Goal: Communication & Community: Answer question/provide support

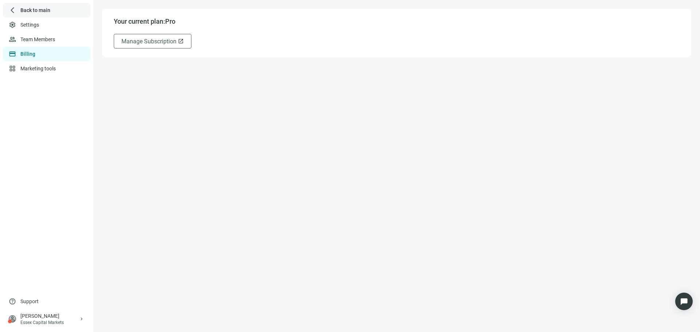
click at [44, 16] on div "arrow_back_ios_new Back to main" at bounding box center [47, 10] width 88 height 15
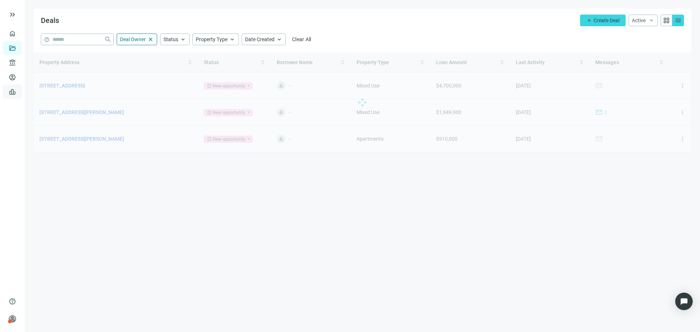
click at [18, 95] on link "Leads" at bounding box center [25, 92] width 14 height 6
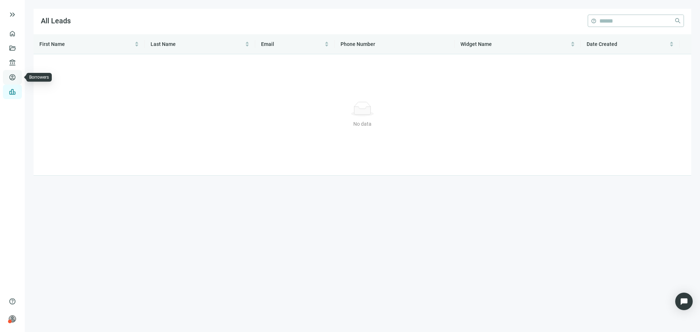
click at [18, 75] on link "Borrowers" at bounding box center [30, 77] width 24 height 6
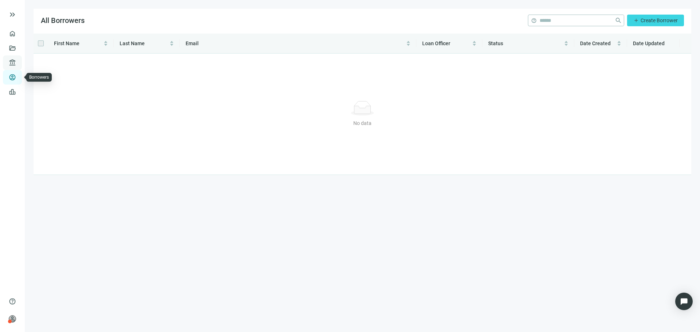
click at [8, 69] on div "account_balance Lenders keyboard_arrow_down" at bounding box center [12, 62] width 19 height 15
click at [18, 51] on link "Deals" at bounding box center [24, 48] width 13 height 6
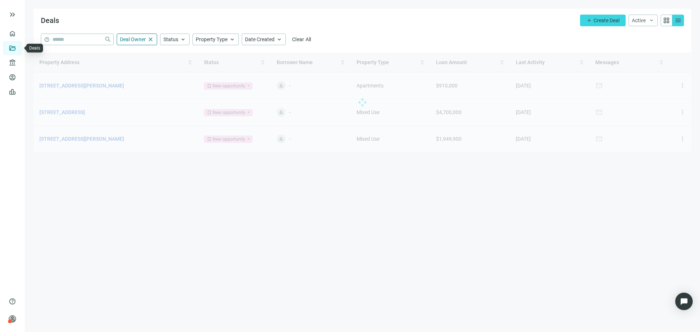
click at [18, 45] on link "Deals" at bounding box center [24, 48] width 13 height 6
click at [18, 36] on link "Overview" at bounding box center [29, 34] width 22 height 6
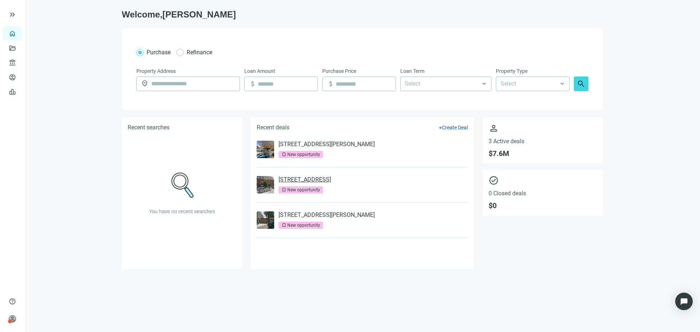
click at [294, 182] on link "[STREET_ADDRESS]" at bounding box center [305, 179] width 53 height 7
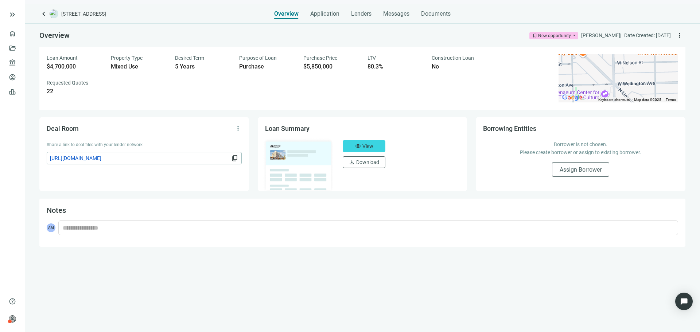
click at [387, 19] on div "keyboard_arrow_left 3001 N Southport Ave, Chicago, IL 60657 Overview Applicatio…" at bounding box center [362, 168] width 675 height 328
click at [392, 11] on span "Messages" at bounding box center [396, 13] width 26 height 7
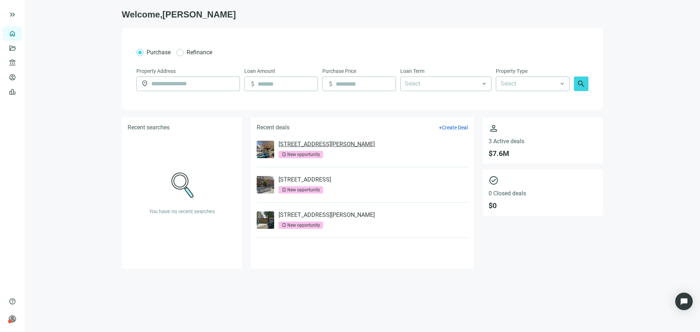
click at [320, 144] on link "[STREET_ADDRESS][PERSON_NAME]" at bounding box center [327, 144] width 96 height 7
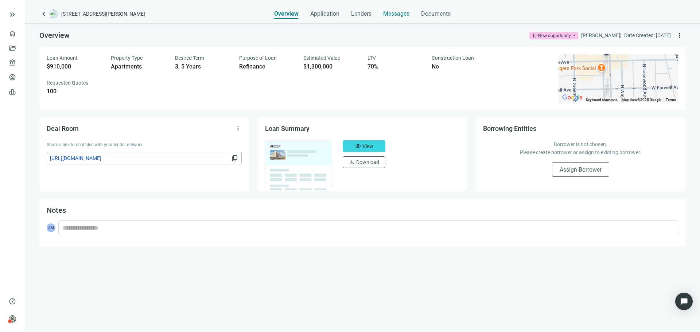
click at [383, 15] on div "Overview Application Lenders Messages Documents" at bounding box center [362, 11] width 176 height 15
click at [388, 18] on div "Messages" at bounding box center [396, 11] width 26 height 15
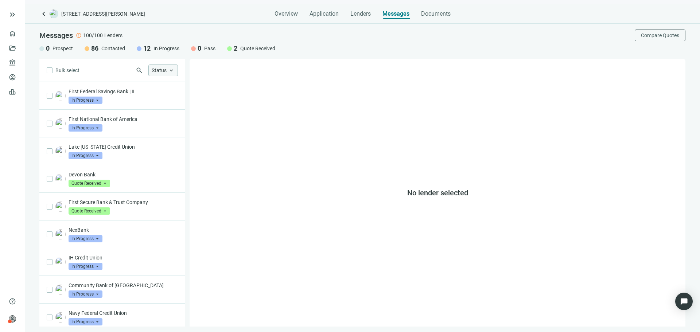
click at [170, 70] on span "keyboard_arrow_up" at bounding box center [171, 70] width 7 height 7
click at [182, 123] on span "Quote Received" at bounding box center [181, 124] width 36 height 7
click at [254, 126] on span "Only" at bounding box center [255, 124] width 11 height 6
click at [256, 125] on span "Only" at bounding box center [255, 124] width 11 height 6
click at [255, 161] on span "Clear" at bounding box center [252, 160] width 12 height 6
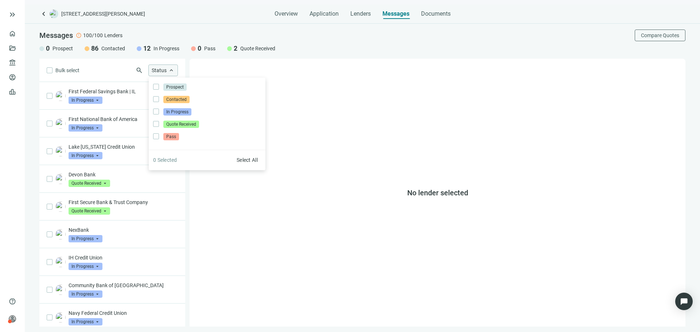
click at [167, 71] on div "Status keyboard_arrow_up" at bounding box center [163, 71] width 30 height 12
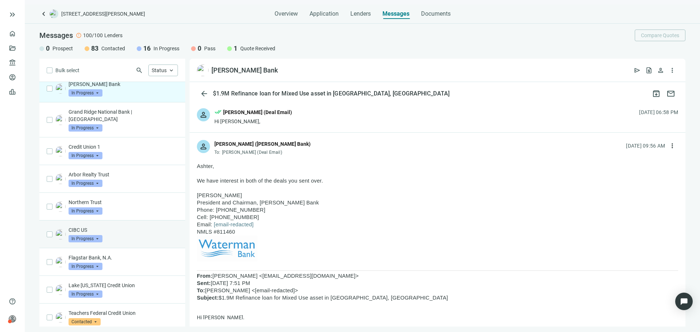
click at [119, 237] on div "CIBC US In Progress arrow_drop_down" at bounding box center [123, 234] width 109 height 16
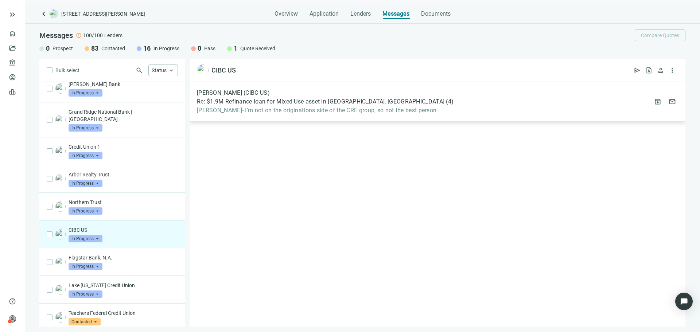
click at [261, 112] on span "Asher- I’m not on the originations side of the CRE group, so not the best person" at bounding box center [325, 110] width 257 height 7
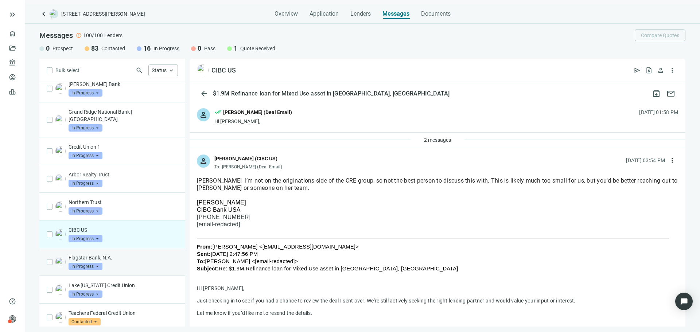
click at [139, 260] on p "Flagstar Bank, N.A." at bounding box center [123, 257] width 109 height 7
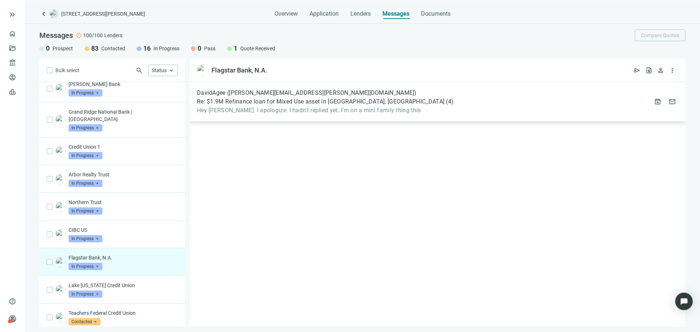
click at [266, 104] on span "Re: $1.9M Refinance loan for Mixed Use asset in Chicago, IL" at bounding box center [321, 101] width 248 height 7
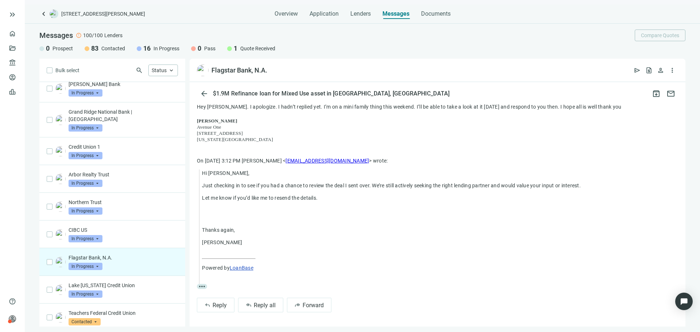
scroll to position [74, 0]
click at [130, 288] on p "Lake [US_STATE] Credit Union" at bounding box center [123, 285] width 109 height 7
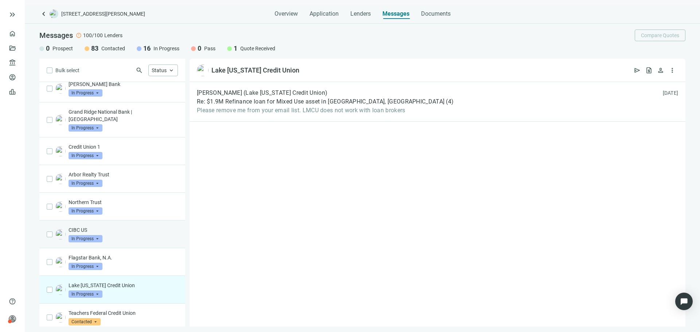
click at [134, 231] on p "CIBC US" at bounding box center [123, 229] width 109 height 7
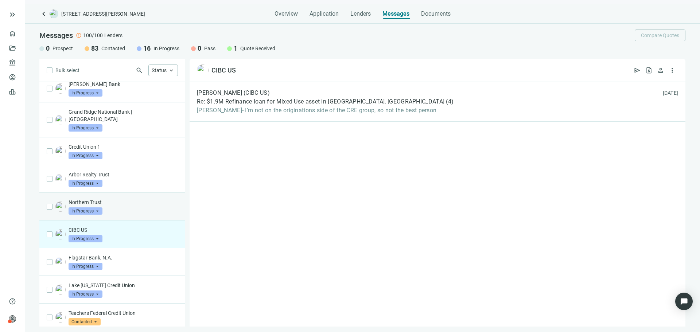
click at [133, 206] on p "Northern Trust" at bounding box center [123, 202] width 109 height 7
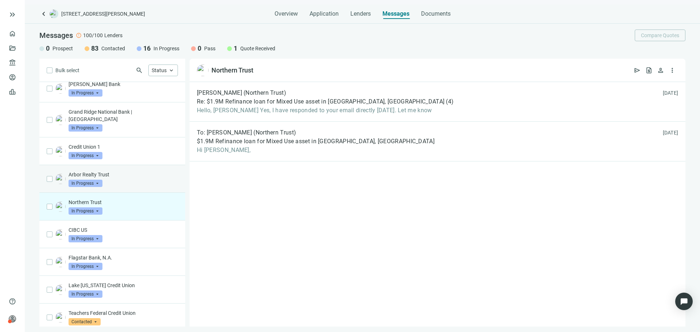
click at [132, 173] on p "Arbor Realty Trust" at bounding box center [123, 174] width 109 height 7
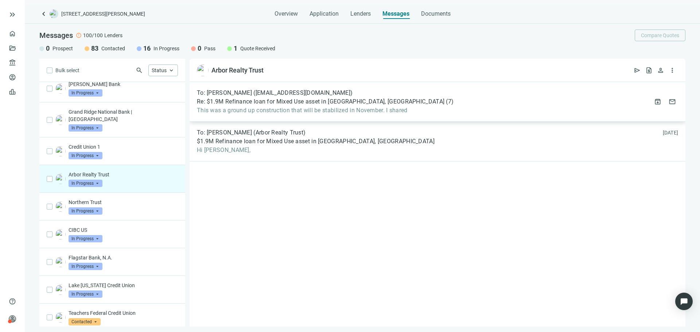
click at [225, 110] on span "This was a ground up construction that will be stabilized in November. I shared" at bounding box center [325, 110] width 257 height 7
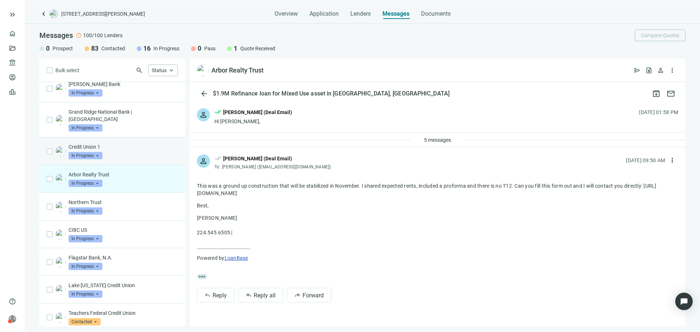
click at [135, 150] on p "Credit Union 1" at bounding box center [123, 146] width 109 height 7
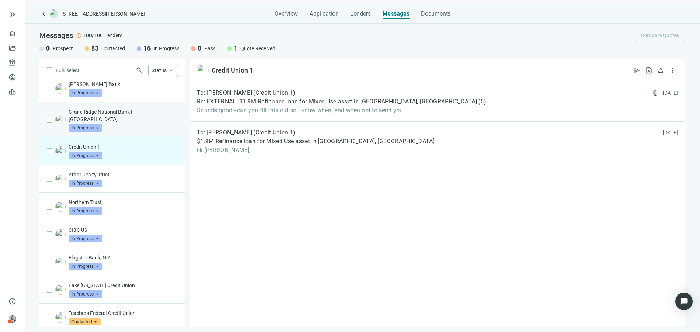
click at [139, 119] on p "Grand Ridge National Bank | IL" at bounding box center [123, 115] width 109 height 15
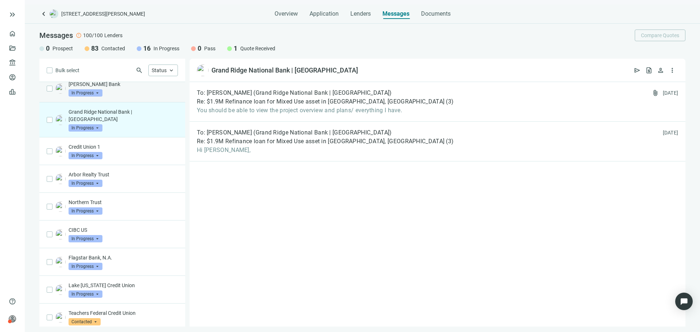
click at [153, 97] on div "Waterman Bank In Progress arrow_drop_down" at bounding box center [123, 89] width 109 height 16
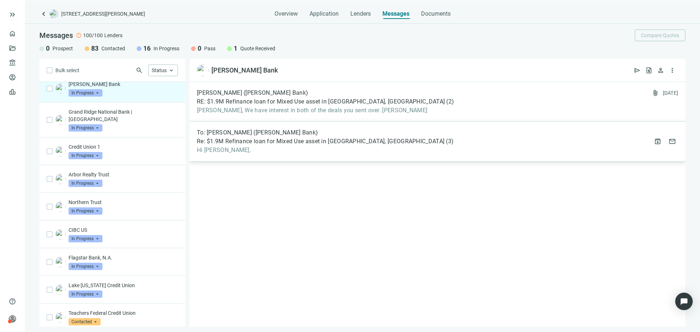
click at [290, 154] on span "Hi Luke," at bounding box center [325, 150] width 257 height 7
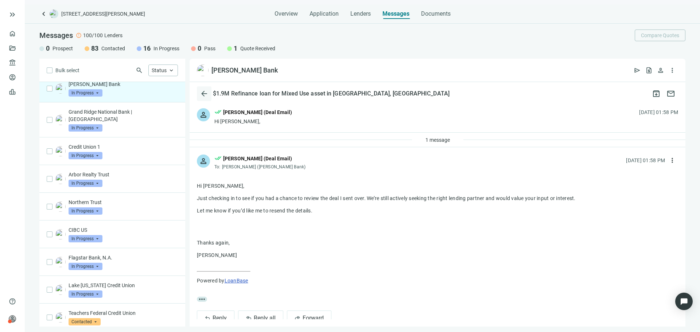
click at [202, 94] on span "arrow_back" at bounding box center [204, 93] width 9 height 9
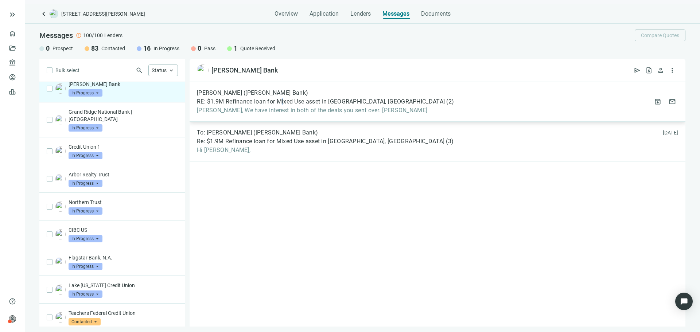
click at [283, 104] on span "RE: $1.9M Refinance loan for Mixed Use asset in Chicago, IL" at bounding box center [321, 101] width 248 height 7
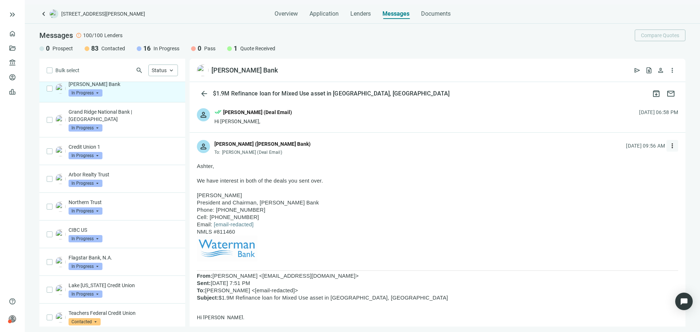
click at [669, 147] on span "more_vert" at bounding box center [672, 145] width 7 height 7
click at [641, 164] on div "reply Reply" at bounding box center [632, 162] width 77 height 13
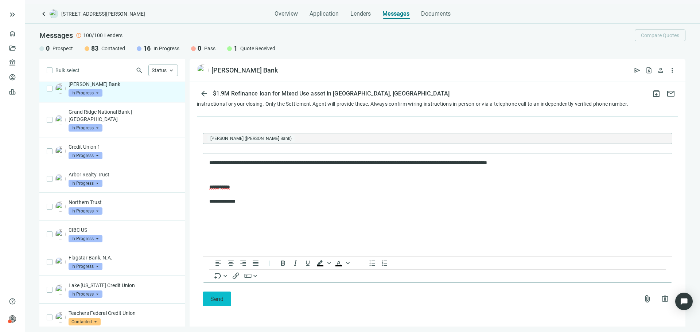
click at [209, 303] on button "Send" at bounding box center [217, 299] width 28 height 15
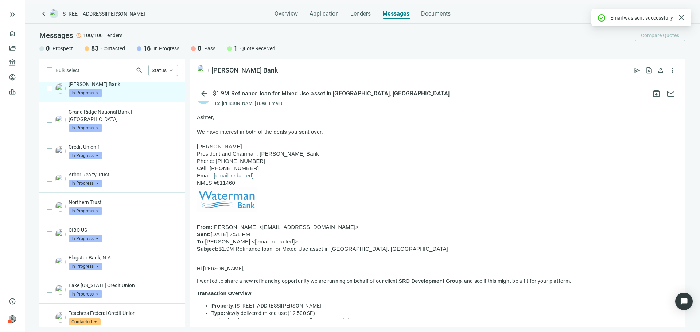
scroll to position [47, 0]
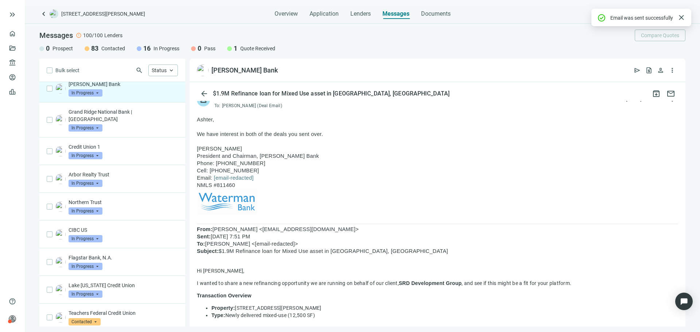
click at [41, 11] on span "keyboard_arrow_left" at bounding box center [43, 13] width 9 height 9
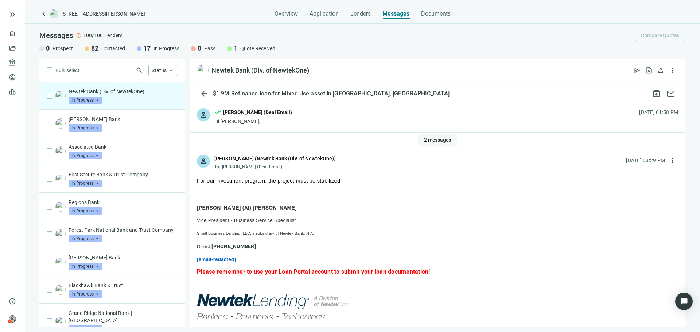
click at [424, 138] on span "2 messages" at bounding box center [437, 140] width 27 height 6
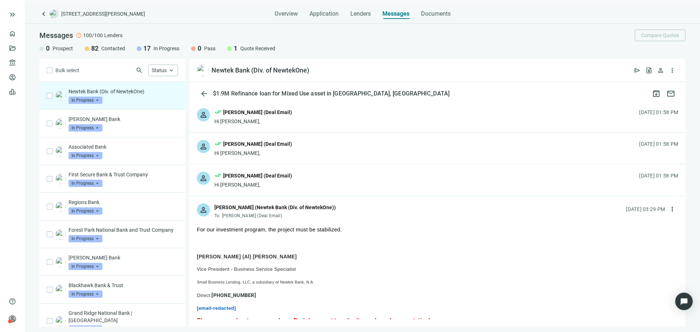
click at [232, 182] on div "Hi Alfred," at bounding box center [253, 184] width 78 height 7
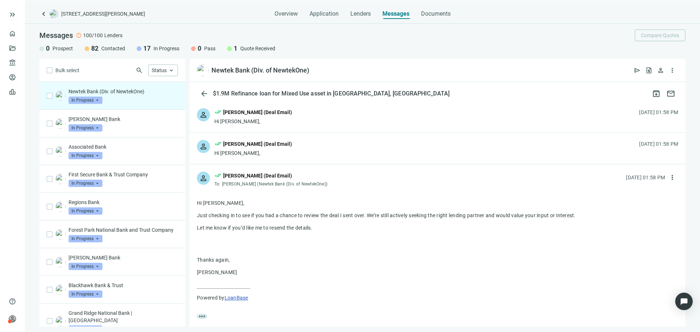
click at [240, 154] on div "Hi Alfred," at bounding box center [253, 152] width 78 height 7
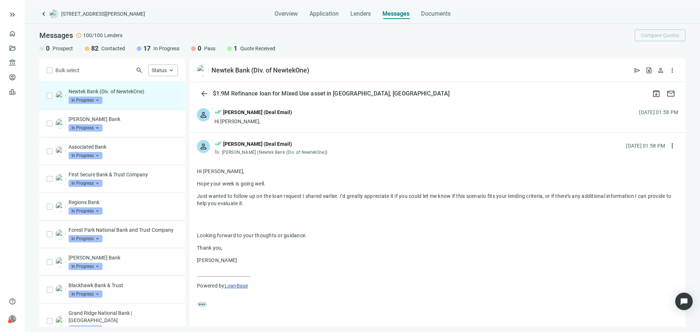
click at [39, 14] on div "keyboard_arrow_left 1325 W Taylor St, Chicago, IL 60607 Overview Application Le…" at bounding box center [362, 168] width 675 height 328
click at [42, 14] on span "keyboard_arrow_left" at bounding box center [43, 13] width 9 height 9
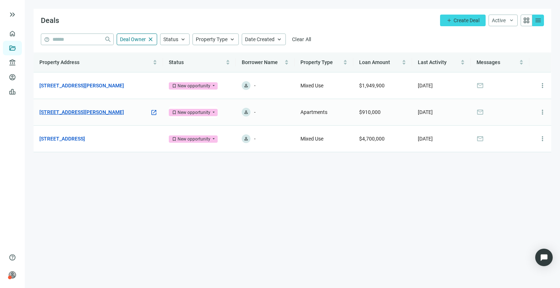
click at [117, 112] on link "[STREET_ADDRESS][PERSON_NAME]" at bounding box center [81, 112] width 85 height 8
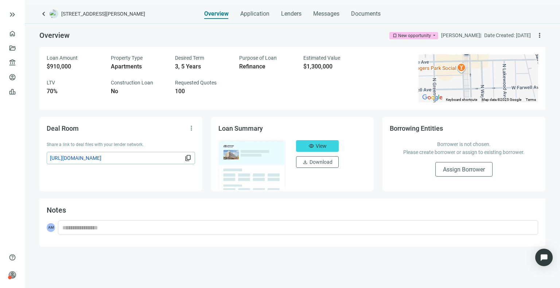
click at [279, 31] on div "Overview bookmark New opportunity arrow_drop_down [PERSON_NAME] | Date Created:…" at bounding box center [292, 35] width 506 height 23
click at [286, 13] on span "Lenders" at bounding box center [291, 13] width 20 height 7
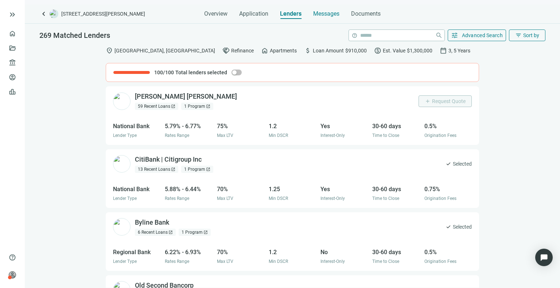
click at [330, 12] on span "Messages" at bounding box center [326, 13] width 26 height 7
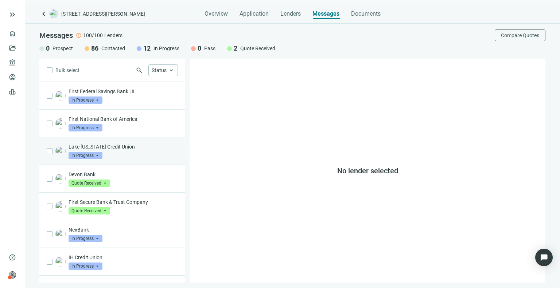
click at [121, 140] on div "Lake [US_STATE] Credit Union In Progress arrow_drop_down" at bounding box center [112, 151] width 146 height 28
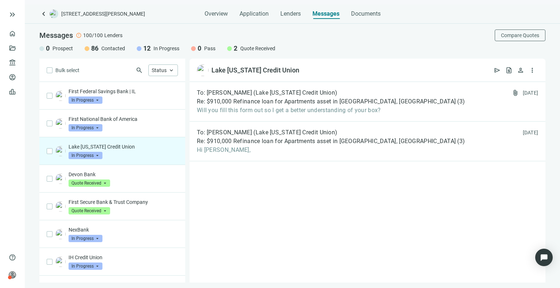
click at [98, 12] on span "[STREET_ADDRESS][PERSON_NAME]" at bounding box center [103, 13] width 84 height 7
click at [43, 13] on span "keyboard_arrow_left" at bounding box center [43, 13] width 9 height 9
